Goal: Check status: Check status

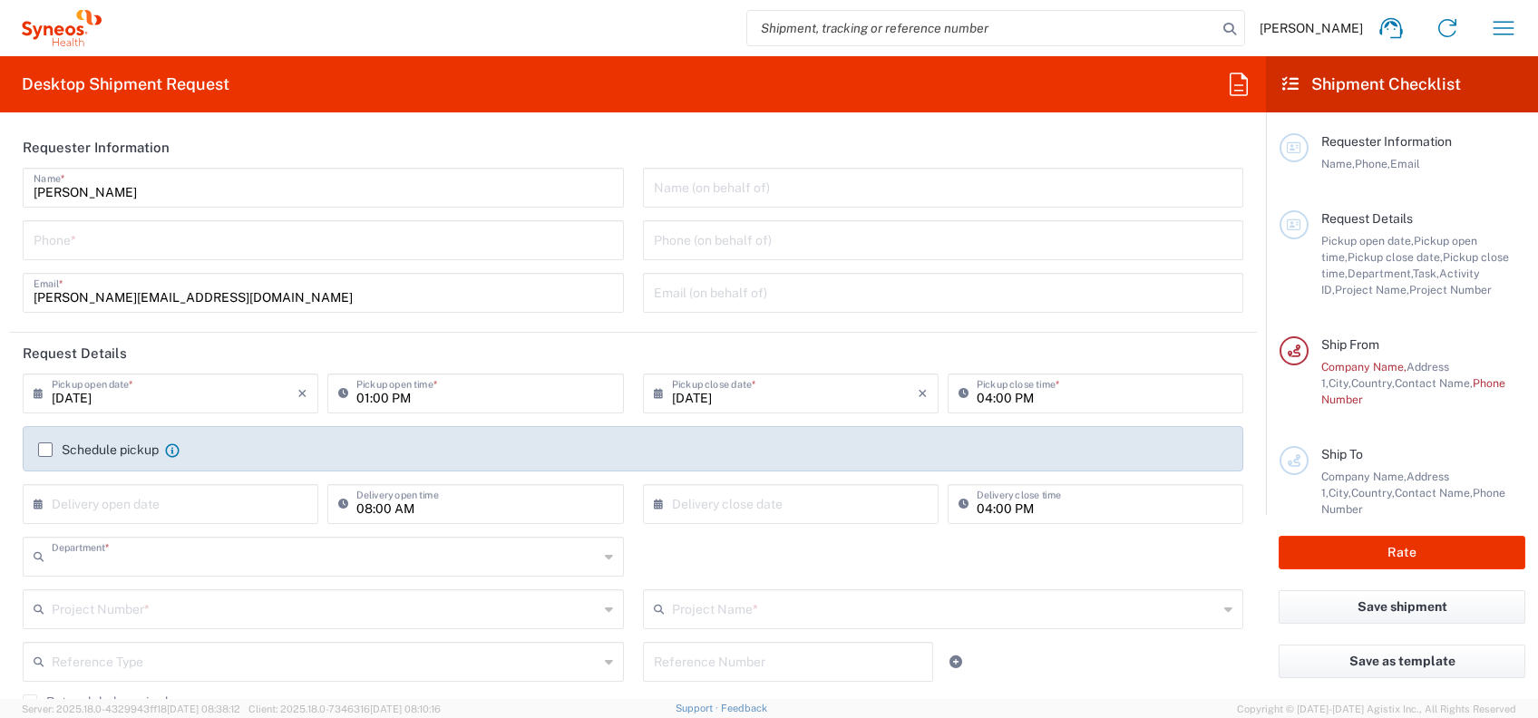
type input "3229"
type input "Czechia"
type input "Syneos Health CZ s.r.o"
click at [1487, 13] on button "button" at bounding box center [1503, 28] width 44 height 44
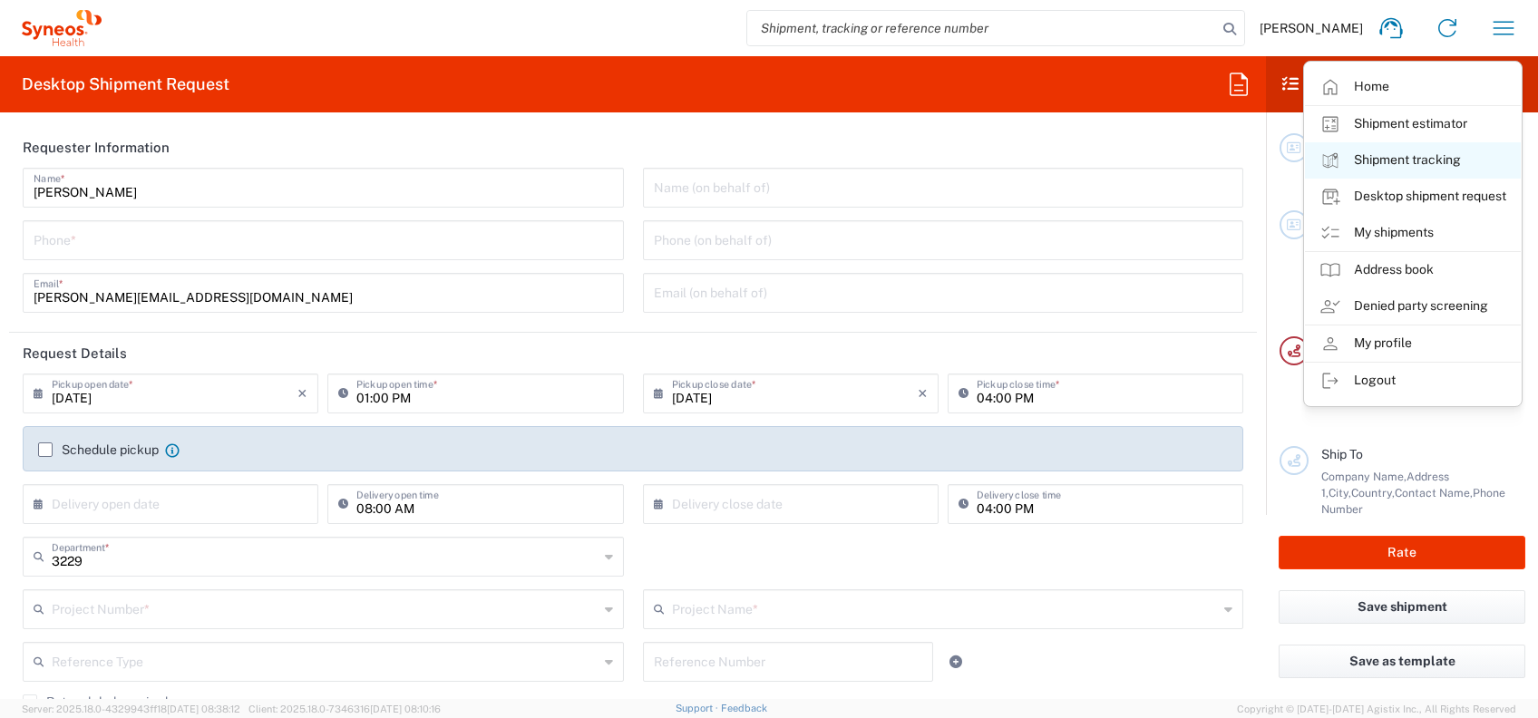
click at [1453, 159] on link "Shipment tracking" at bounding box center [1413, 160] width 216 height 36
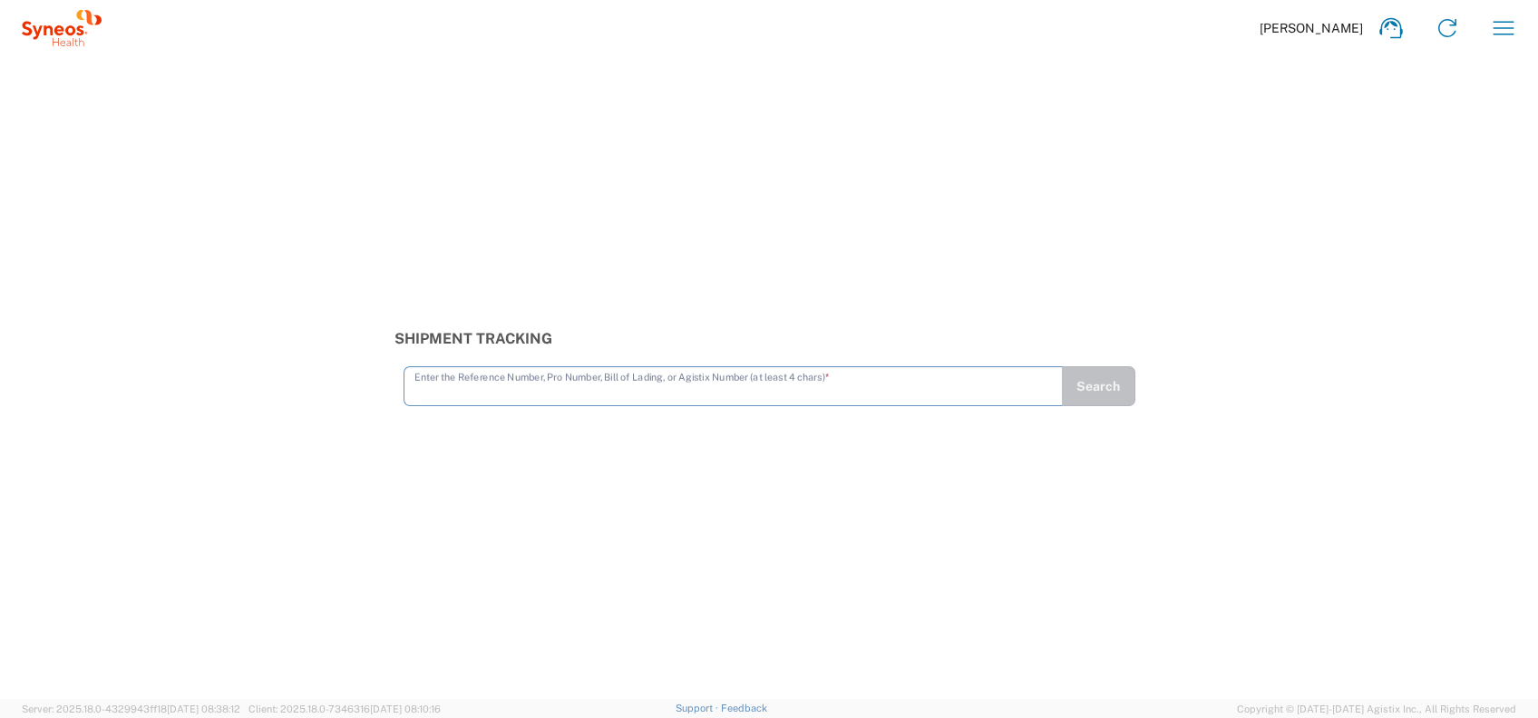
click at [718, 371] on input "text" at bounding box center [732, 385] width 637 height 32
type input "392244482542"
click at [1081, 375] on button "Search" at bounding box center [1098, 386] width 74 height 40
